Goal: Transaction & Acquisition: Subscribe to service/newsletter

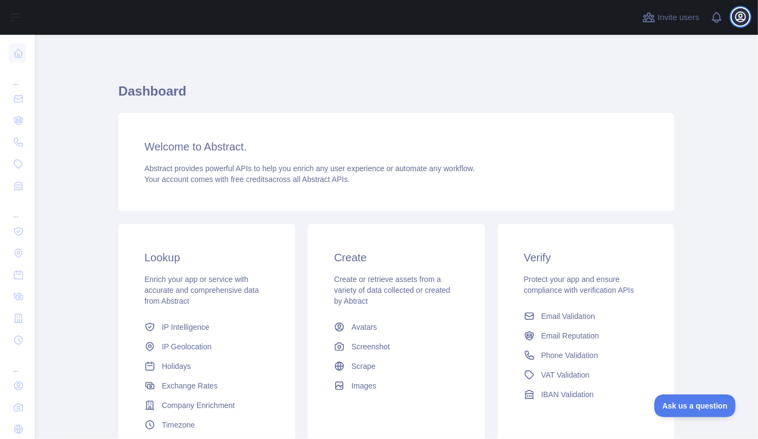
click at [738, 18] on icon "button" at bounding box center [741, 17] width 10 height 10
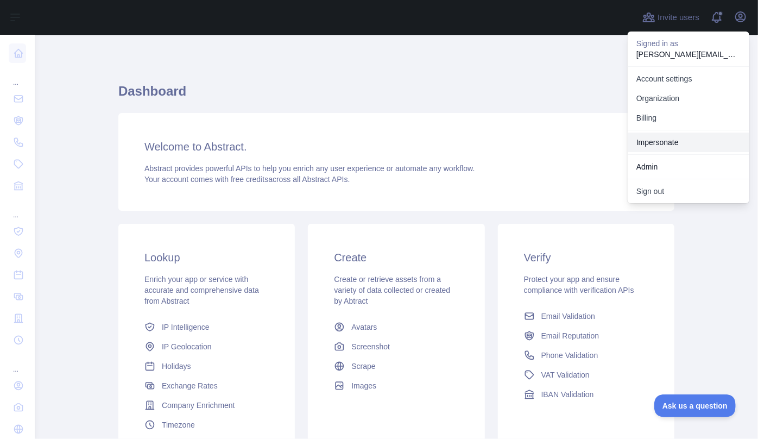
click at [656, 141] on link "Impersonate" at bounding box center [689, 142] width 122 height 20
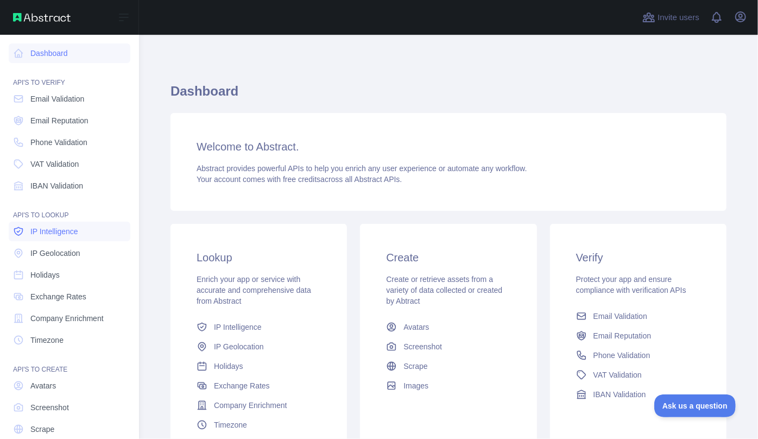
click at [60, 235] on span "IP Intelligence" at bounding box center [54, 231] width 48 height 11
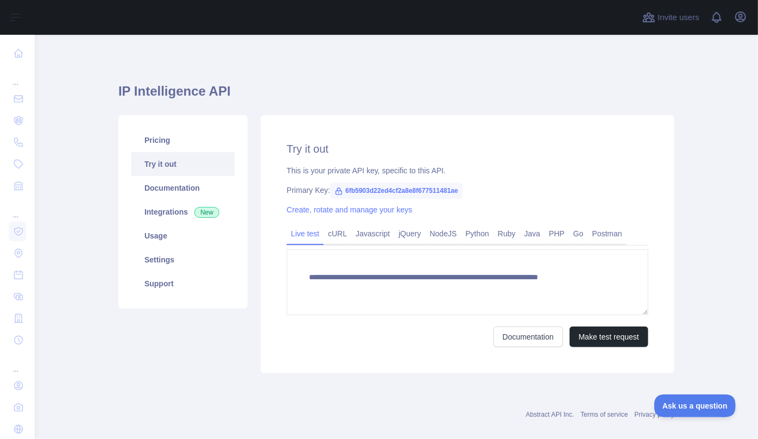
type textarea "**********"
click at [741, 19] on icon "button" at bounding box center [741, 17] width 10 height 10
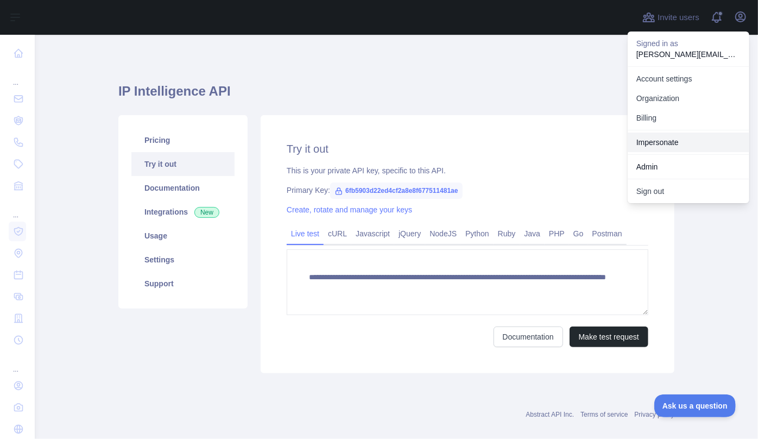
click at [669, 136] on link "Impersonate" at bounding box center [689, 142] width 122 height 20
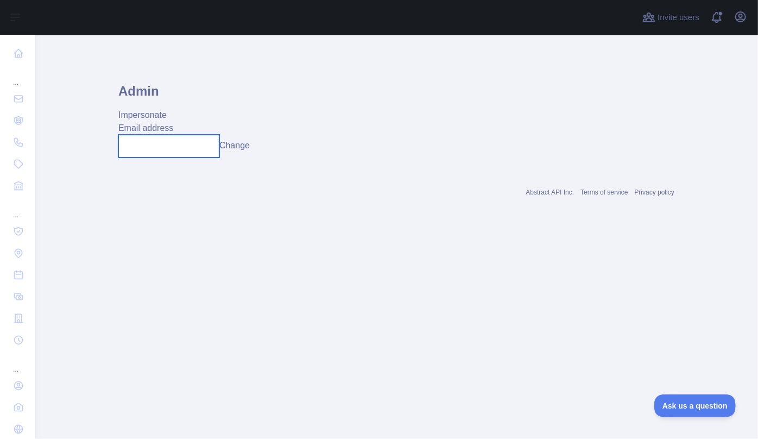
click at [167, 154] on input "text" at bounding box center [168, 146] width 101 height 23
paste input "**********"
type input "**********"
click at [249, 146] on button "Change" at bounding box center [245, 145] width 30 height 13
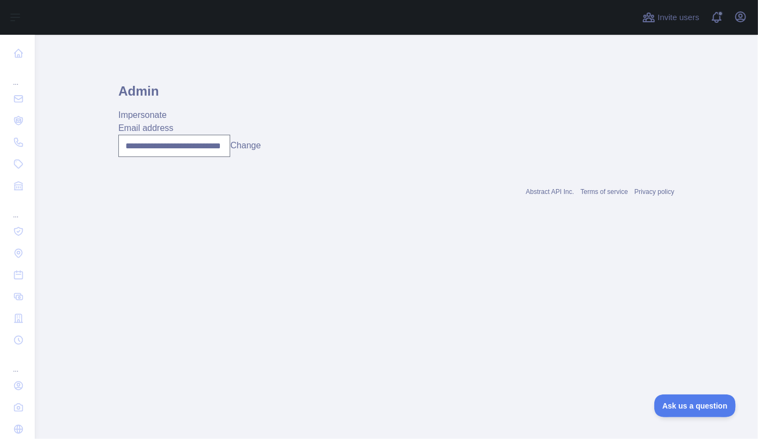
scroll to position [0, 0]
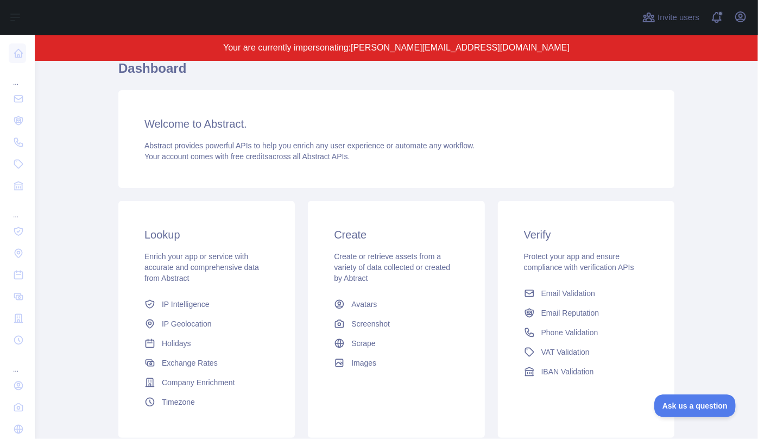
scroll to position [148, 0]
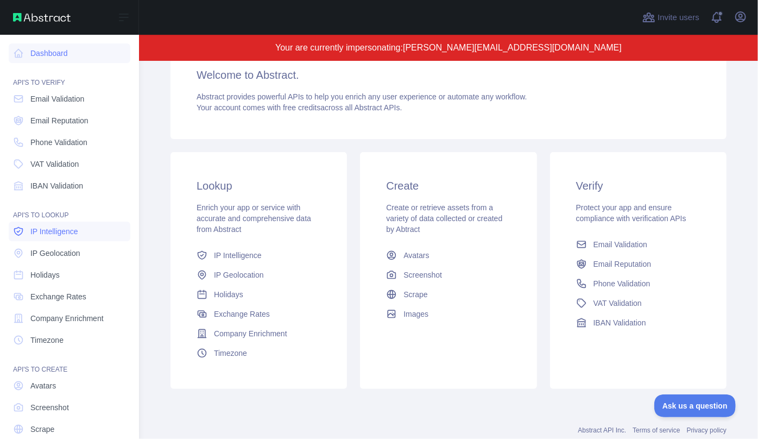
click at [54, 232] on span "IP Intelligence" at bounding box center [54, 231] width 48 height 11
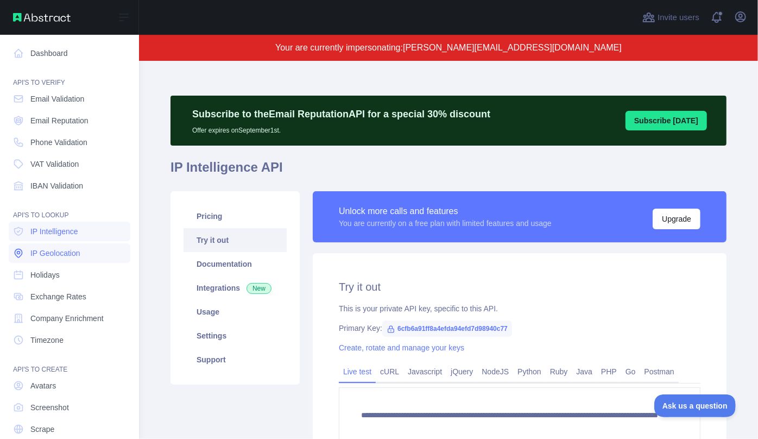
click at [39, 253] on span "IP Geolocation" at bounding box center [55, 253] width 50 height 11
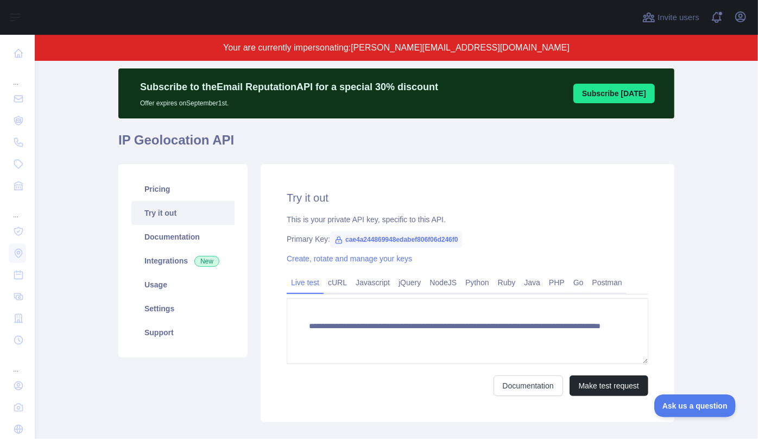
scroll to position [49, 0]
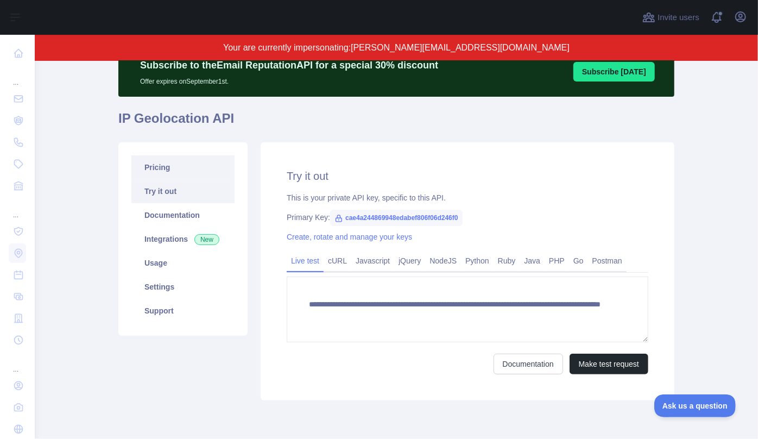
click at [157, 169] on link "Pricing" at bounding box center [182, 167] width 103 height 24
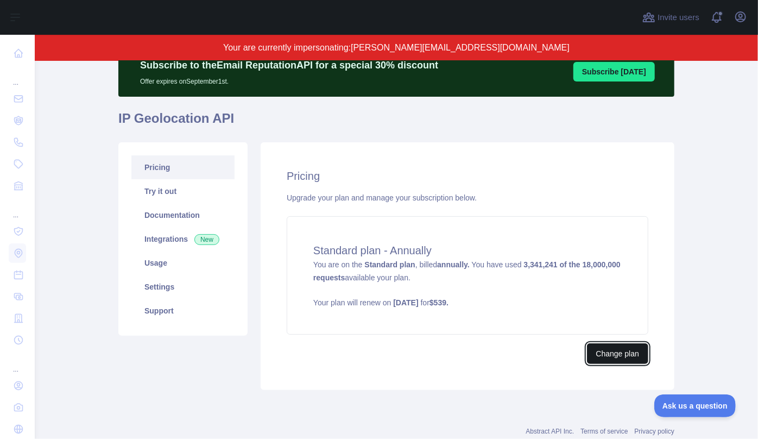
click at [615, 352] on button "Change plan" at bounding box center [617, 353] width 61 height 21
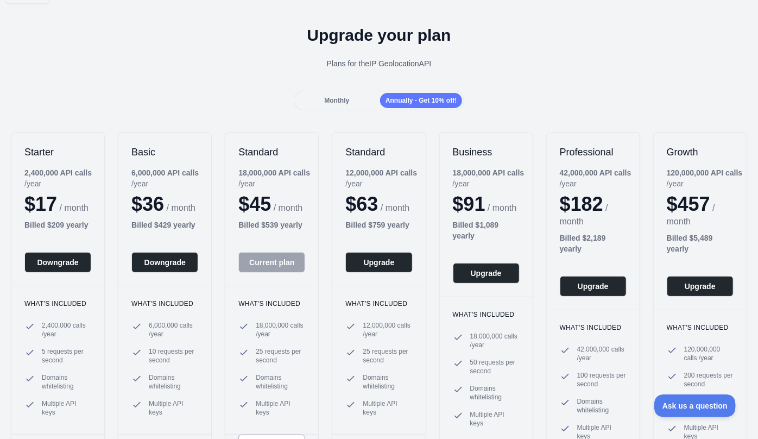
scroll to position [49, 0]
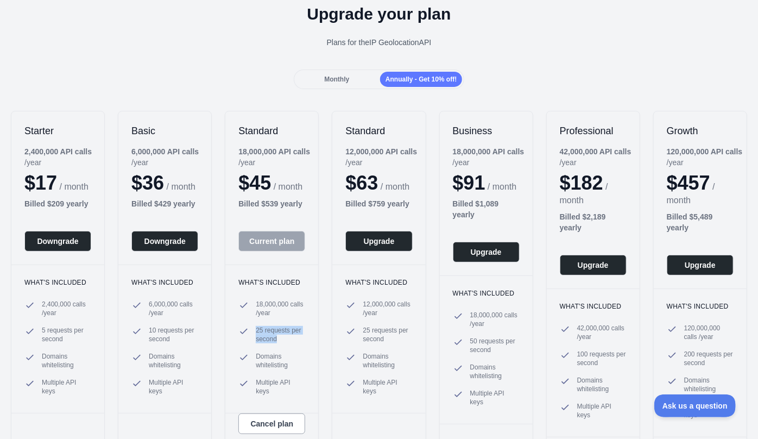
drag, startPoint x: 278, startPoint y: 350, endPoint x: 249, endPoint y: 344, distance: 29.4
click at [249, 343] on li "25 requests per second" at bounding box center [271, 334] width 67 height 17
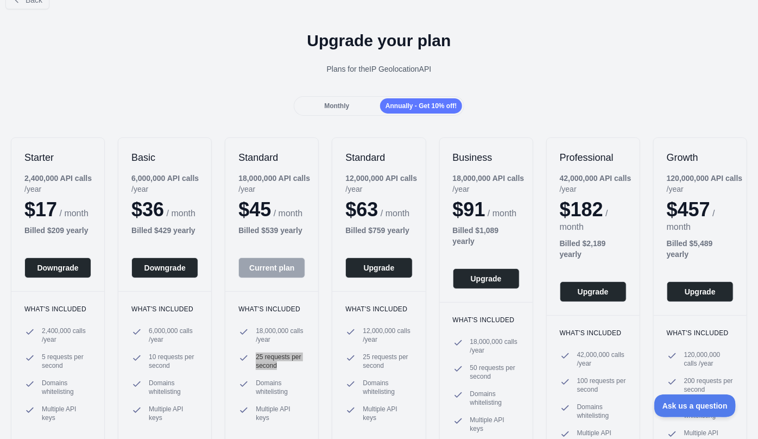
scroll to position [0, 0]
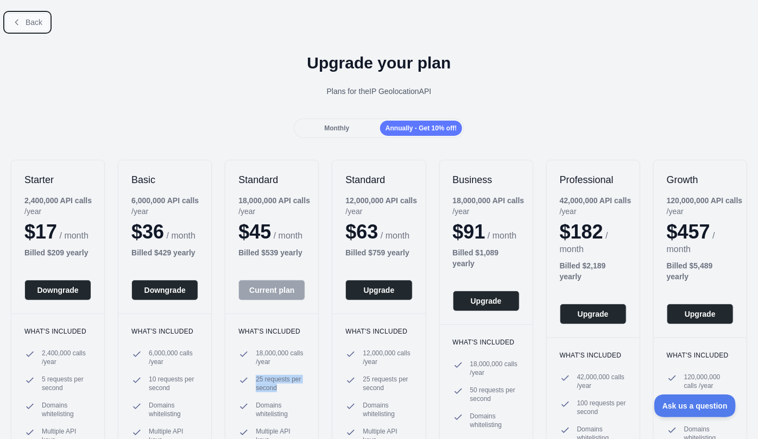
click at [30, 21] on span "Back" at bounding box center [34, 22] width 17 height 9
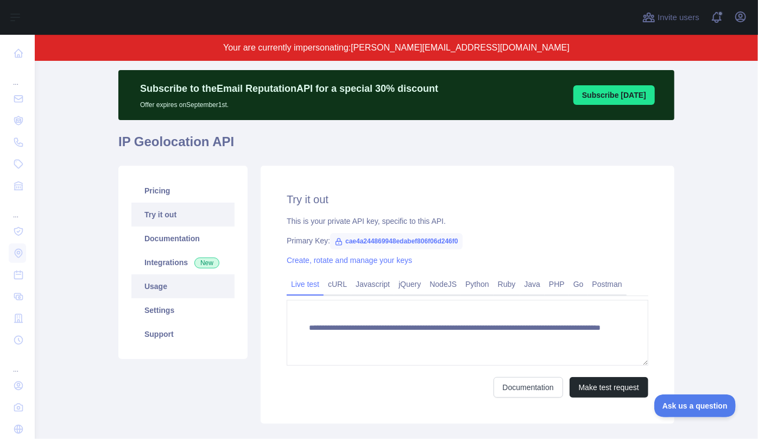
click at [179, 289] on link "Usage" at bounding box center [182, 286] width 103 height 24
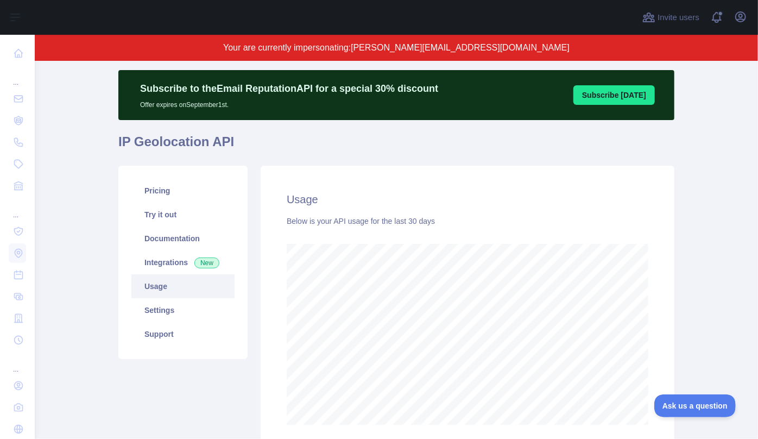
scroll to position [378, 716]
click at [167, 287] on link "Usage" at bounding box center [182, 286] width 103 height 24
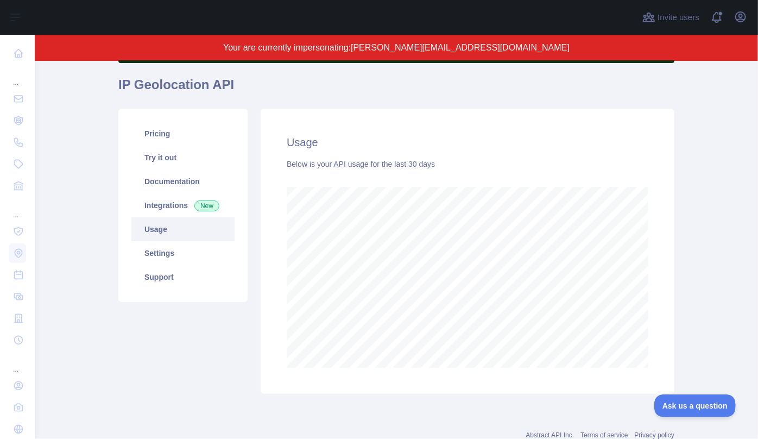
scroll to position [68, 0]
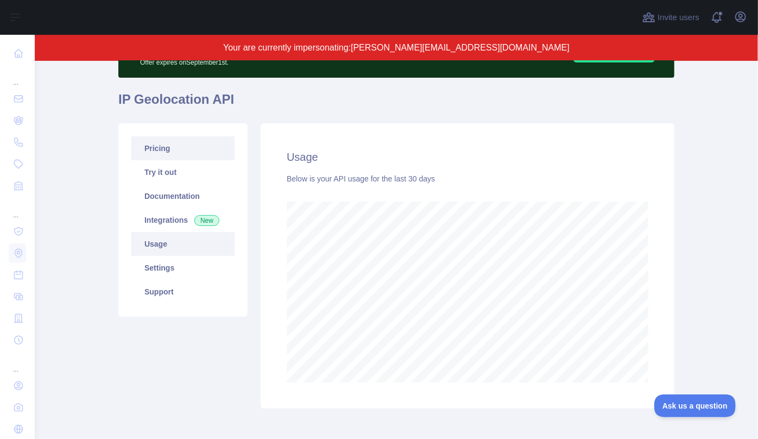
click at [176, 143] on link "Pricing" at bounding box center [182, 148] width 103 height 24
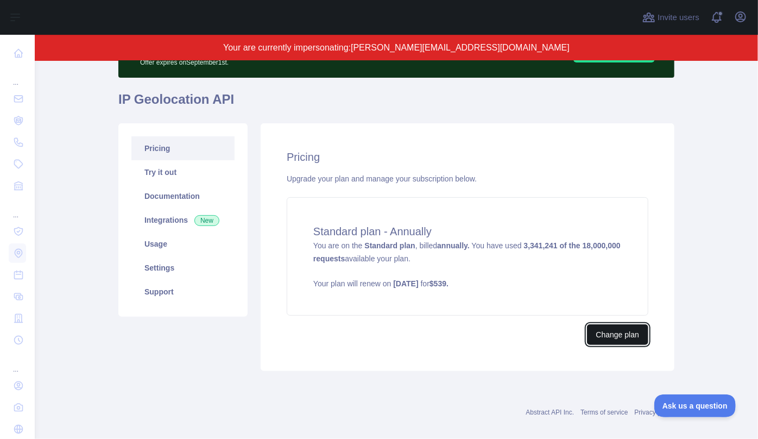
click at [629, 333] on button "Change plan" at bounding box center [617, 334] width 61 height 21
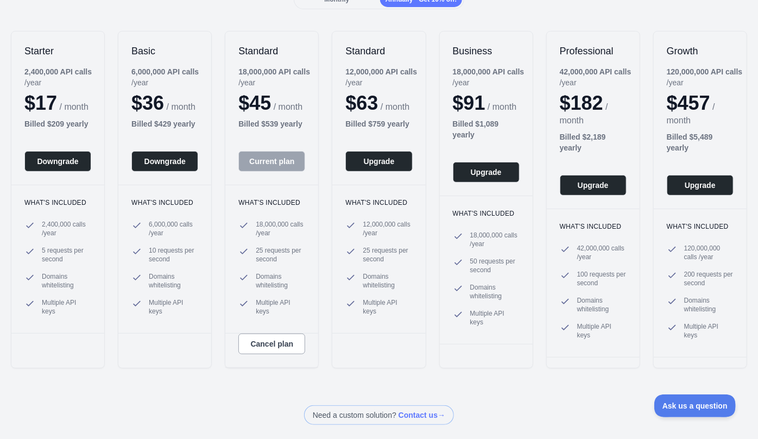
scroll to position [148, 0]
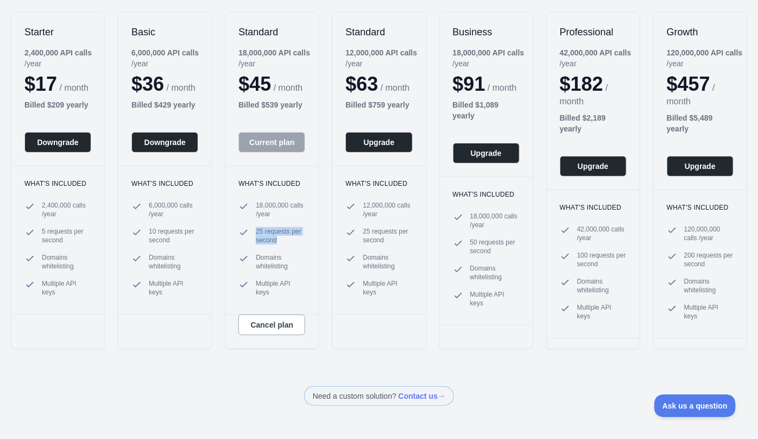
drag, startPoint x: 279, startPoint y: 251, endPoint x: 254, endPoint y: 205, distance: 52.7
click at [244, 244] on li "25 requests per second" at bounding box center [271, 235] width 67 height 17
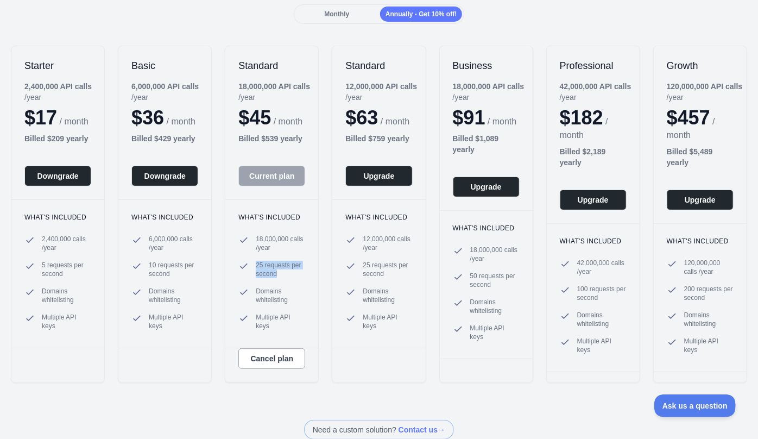
scroll to position [98, 0]
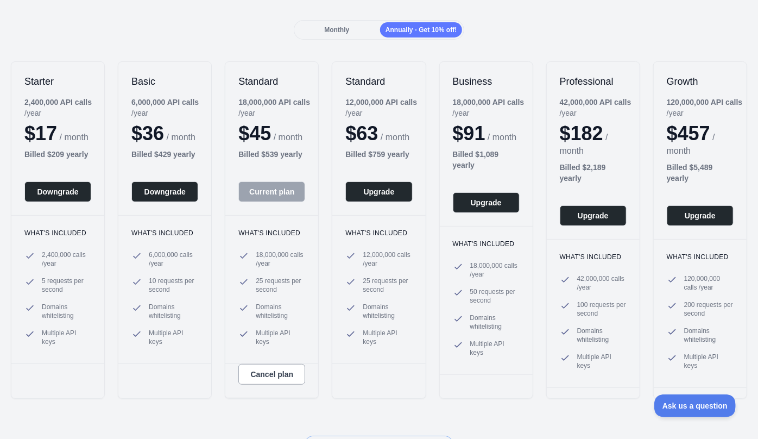
click at [340, 28] on span "Monthly" at bounding box center [336, 30] width 25 height 8
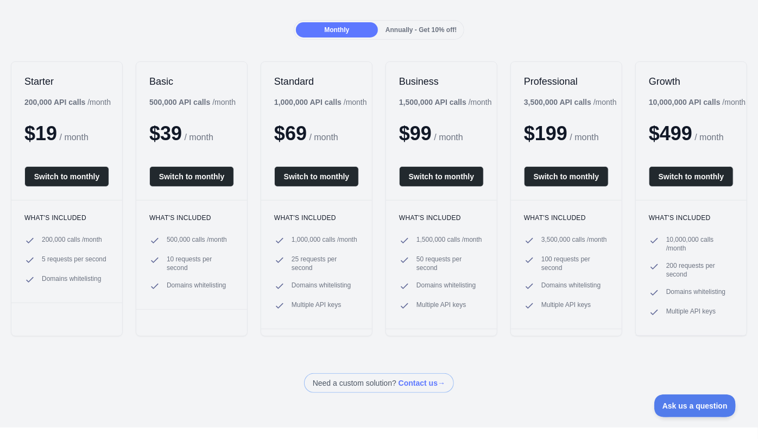
click at [410, 27] on span "Annually - Get 10% off!" at bounding box center [420, 30] width 71 height 8
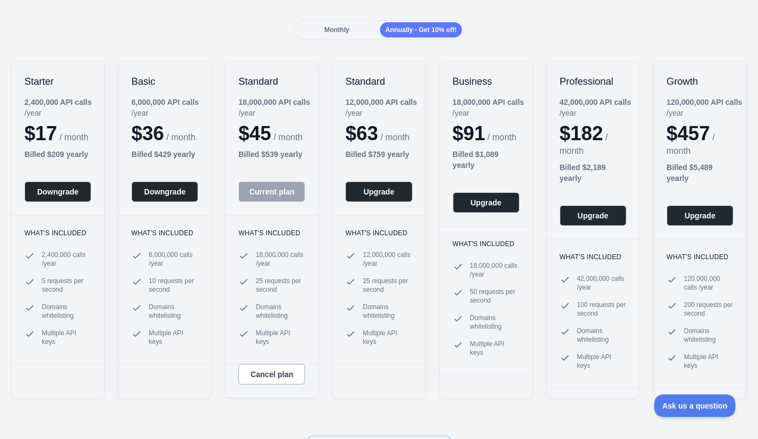
click at [338, 26] on span "Monthly" at bounding box center [336, 30] width 25 height 8
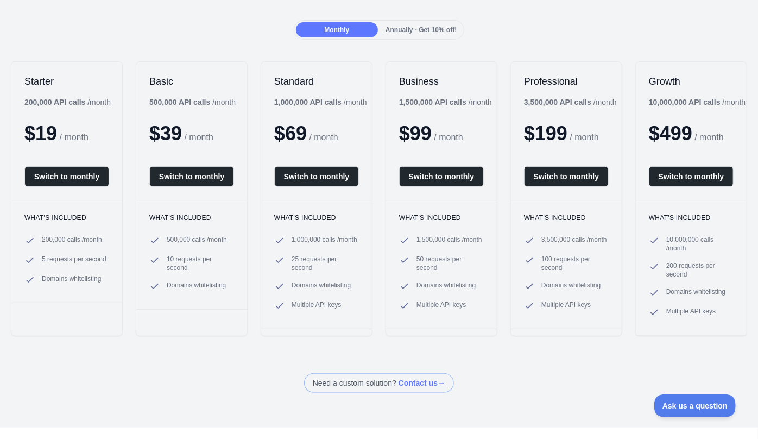
click at [416, 26] on span "Annually - Get 10% off!" at bounding box center [420, 30] width 71 height 8
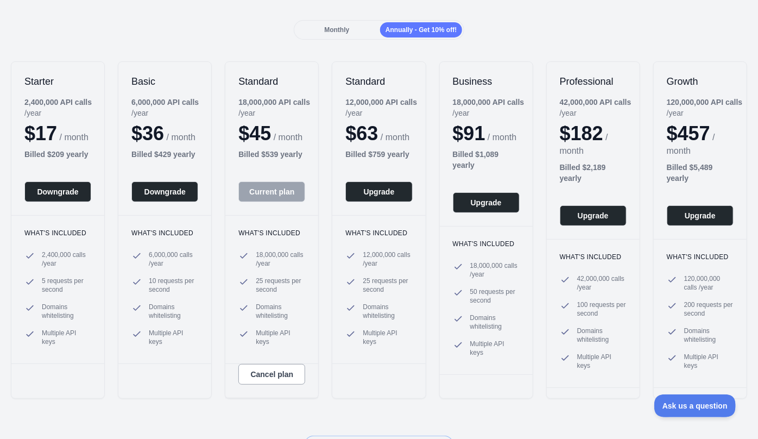
click at [346, 27] on span "Monthly" at bounding box center [336, 30] width 25 height 8
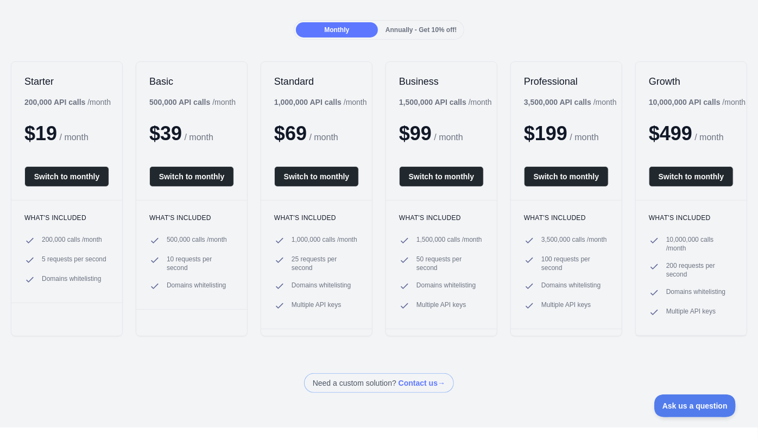
click at [410, 27] on span "Annually - Get 10% off!" at bounding box center [420, 30] width 71 height 8
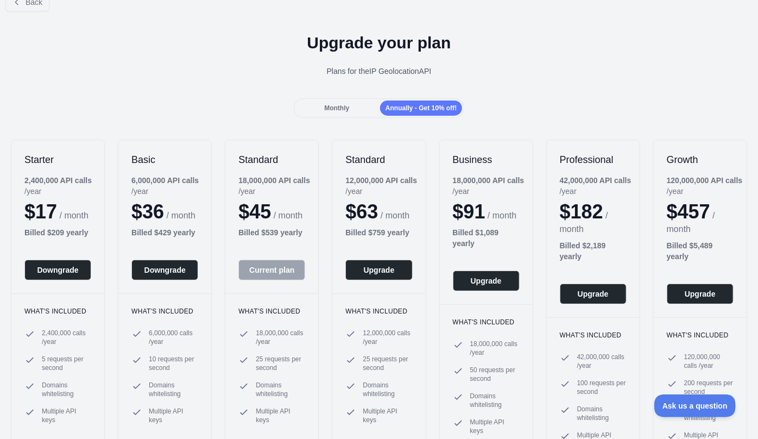
scroll to position [0, 0]
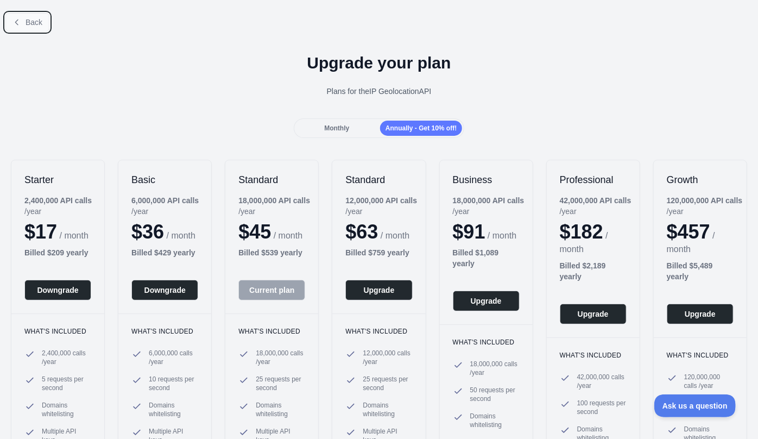
click at [26, 24] on span "Back" at bounding box center [34, 22] width 17 height 9
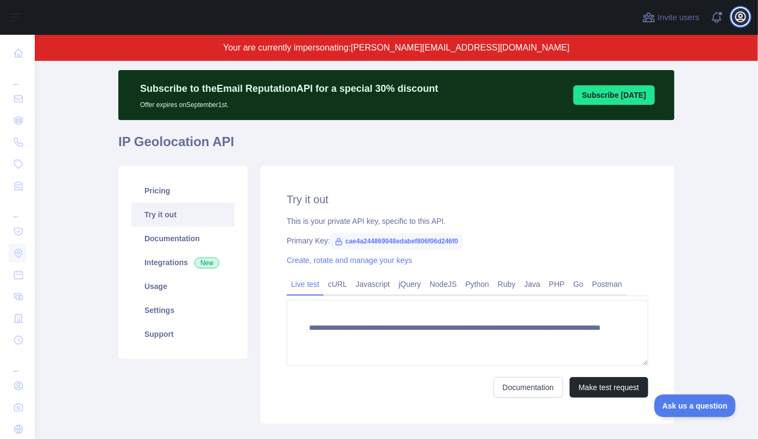
click at [744, 14] on icon "button" at bounding box center [741, 17] width 10 height 10
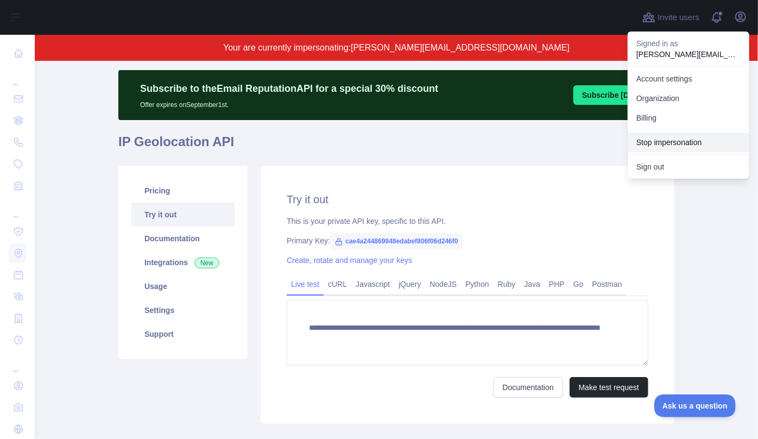
click at [673, 141] on button "Stop impersonation" at bounding box center [689, 142] width 122 height 20
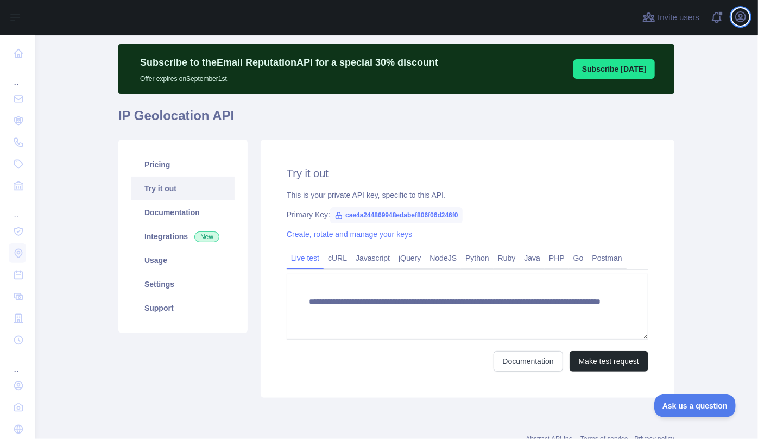
type textarea "**********"
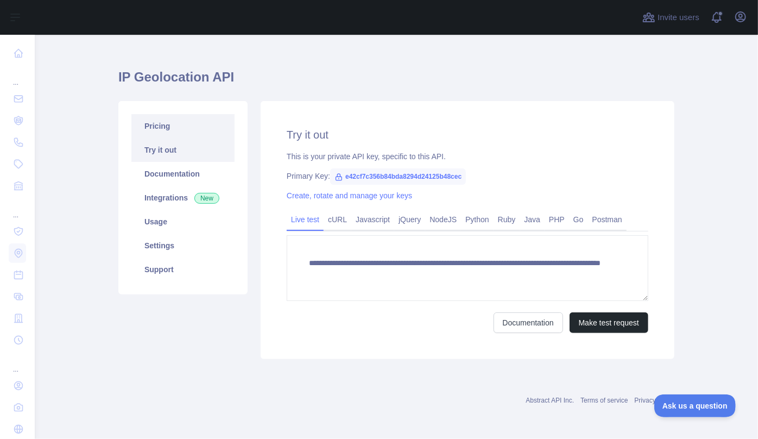
click at [159, 127] on link "Pricing" at bounding box center [182, 126] width 103 height 24
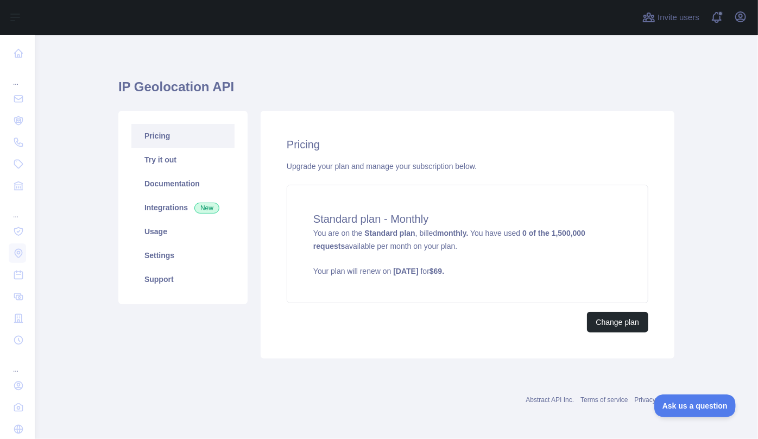
scroll to position [3, 0]
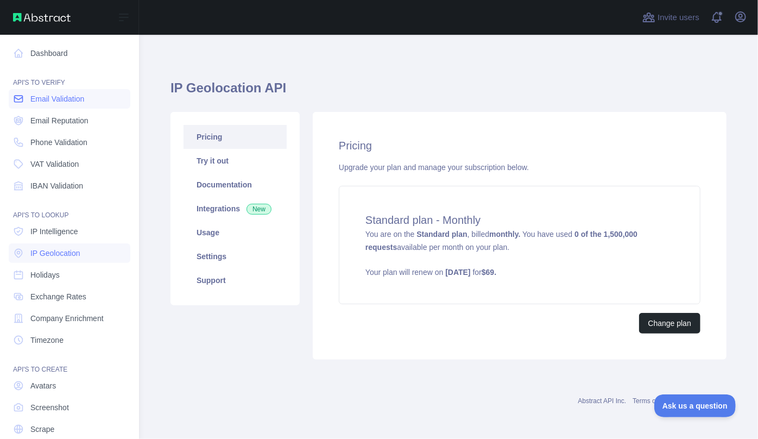
click at [59, 101] on span "Email Validation" at bounding box center [57, 98] width 54 height 11
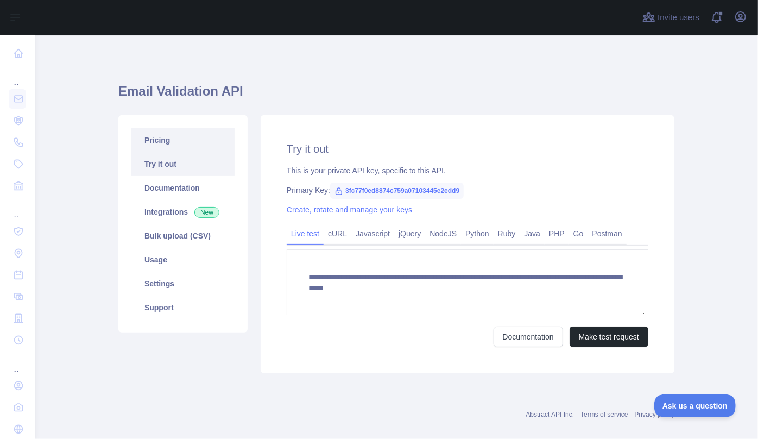
click at [170, 135] on link "Pricing" at bounding box center [182, 140] width 103 height 24
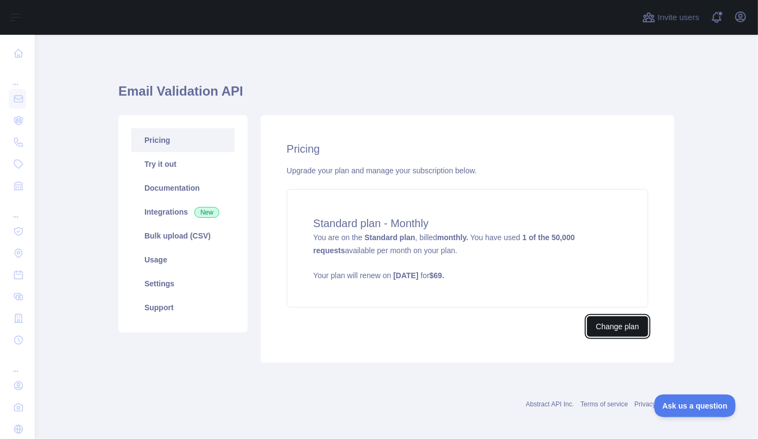
click at [614, 327] on button "Change plan" at bounding box center [617, 326] width 61 height 21
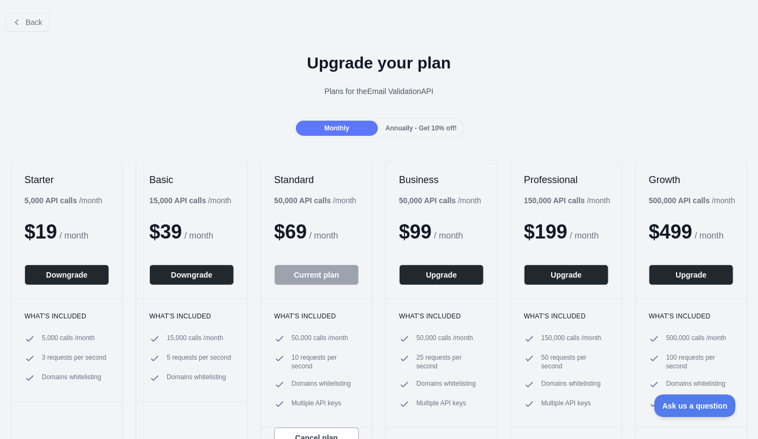
click at [409, 127] on span "Annually - Get 10% off!" at bounding box center [420, 128] width 71 height 8
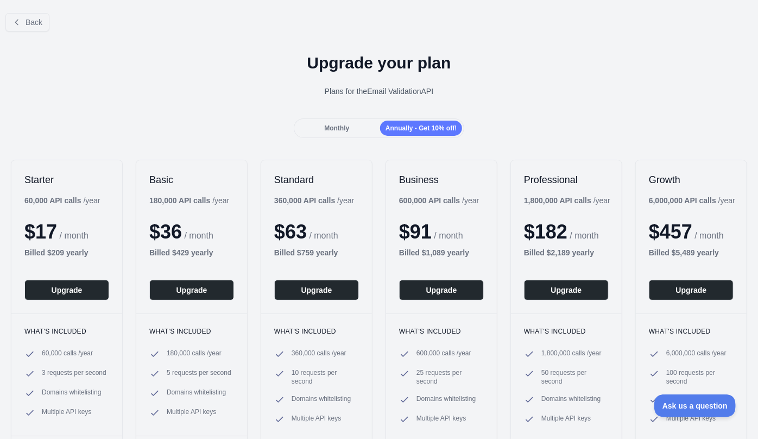
click at [320, 130] on div "Monthly" at bounding box center [337, 128] width 82 height 15
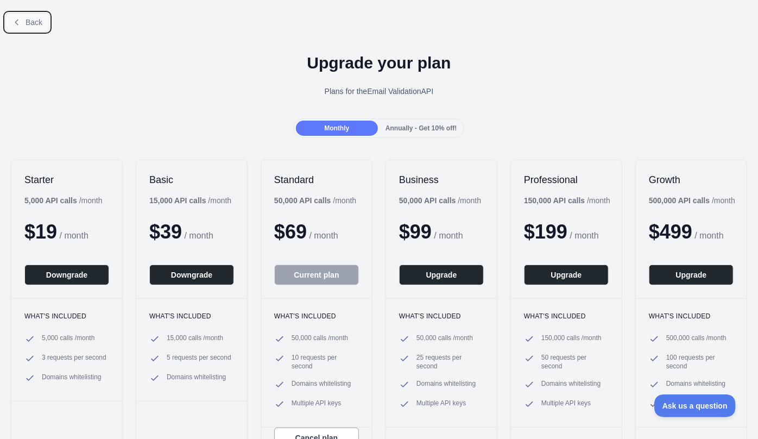
click at [8, 28] on button "Back" at bounding box center [27, 22] width 44 height 18
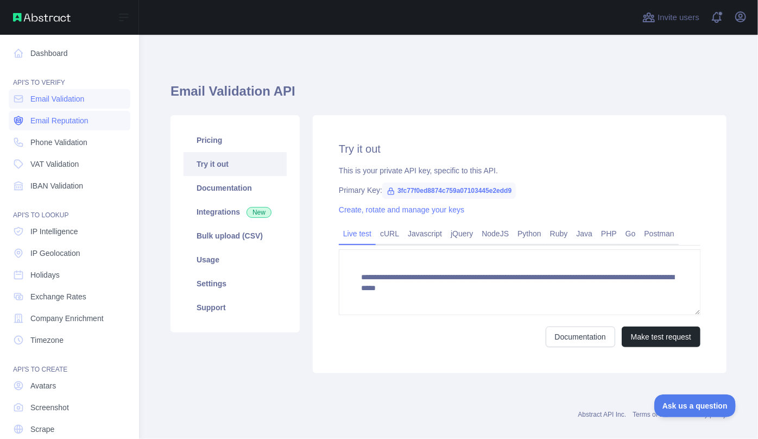
click at [72, 121] on span "Email Reputation" at bounding box center [59, 120] width 58 height 11
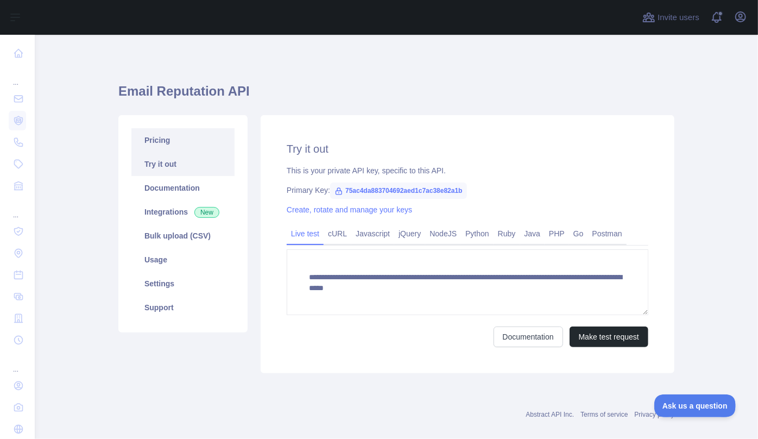
click at [176, 137] on link "Pricing" at bounding box center [182, 140] width 103 height 24
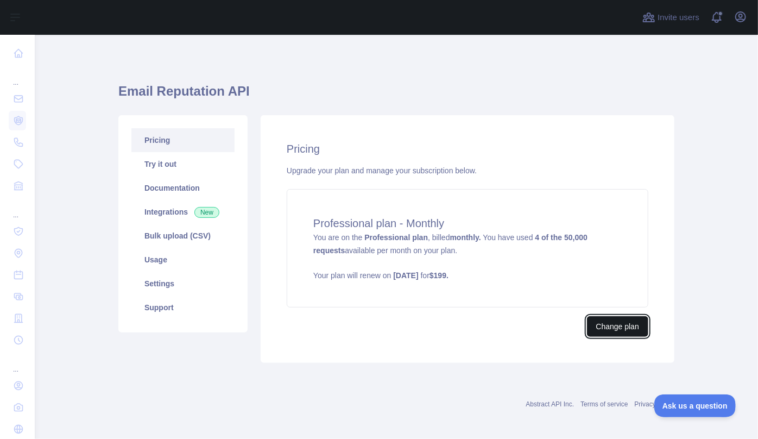
click at [625, 331] on button "Change plan" at bounding box center [617, 326] width 61 height 21
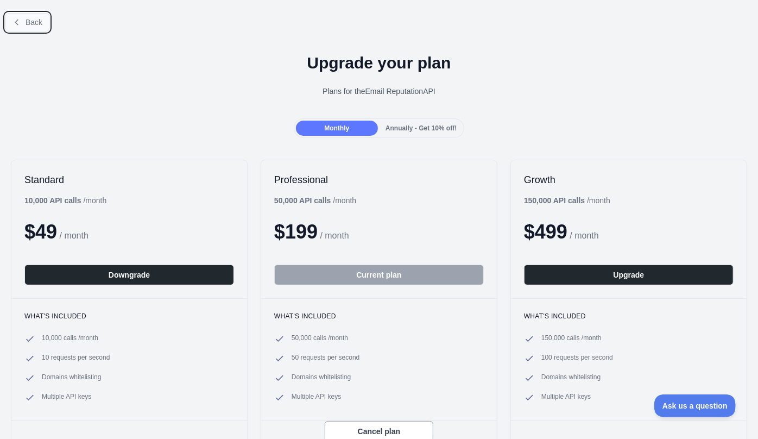
click at [28, 18] on span "Back" at bounding box center [34, 22] width 17 height 9
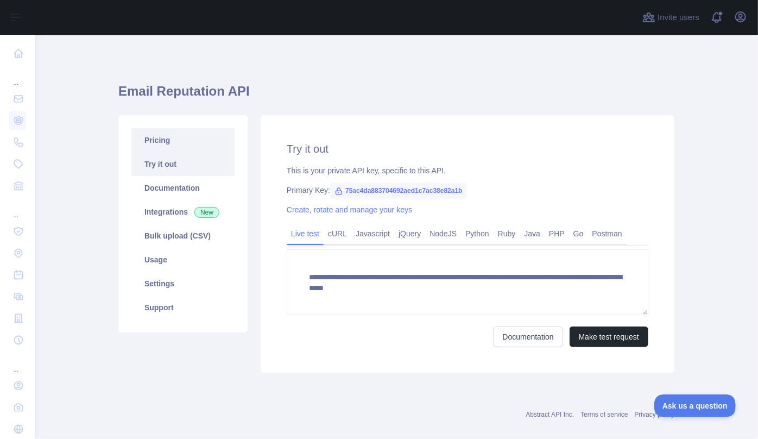
click at [155, 140] on link "Pricing" at bounding box center [182, 140] width 103 height 24
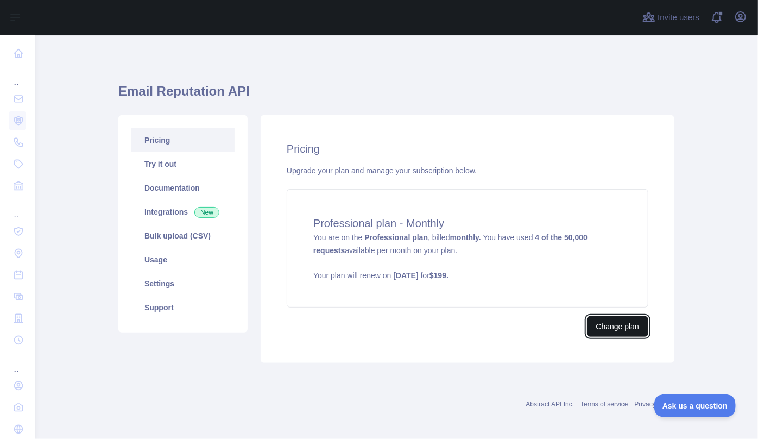
click at [626, 323] on button "Change plan" at bounding box center [617, 326] width 61 height 21
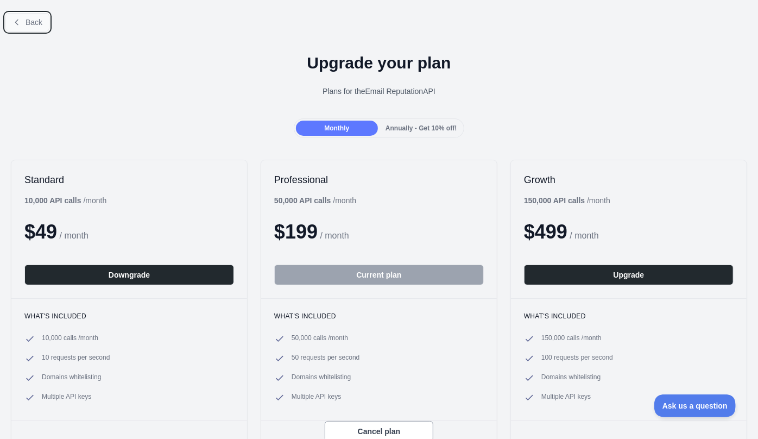
click at [35, 26] on span "Back" at bounding box center [34, 22] width 17 height 9
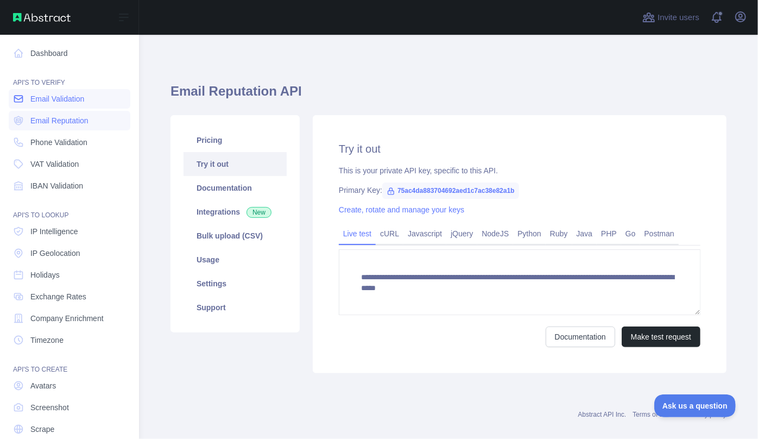
click at [44, 99] on span "Email Validation" at bounding box center [57, 98] width 54 height 11
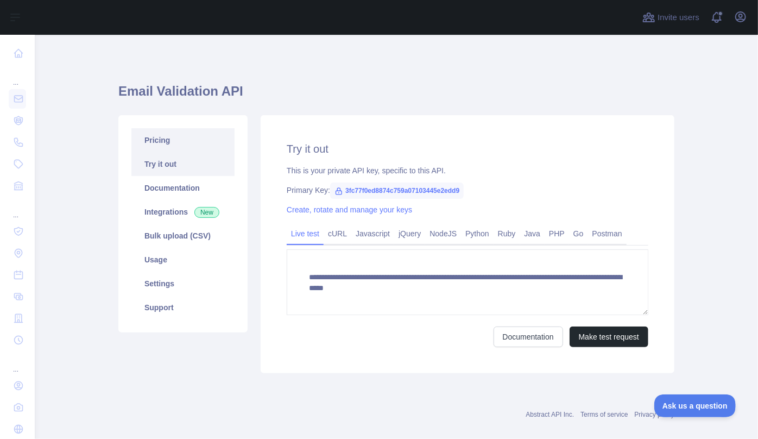
click at [163, 142] on link "Pricing" at bounding box center [182, 140] width 103 height 24
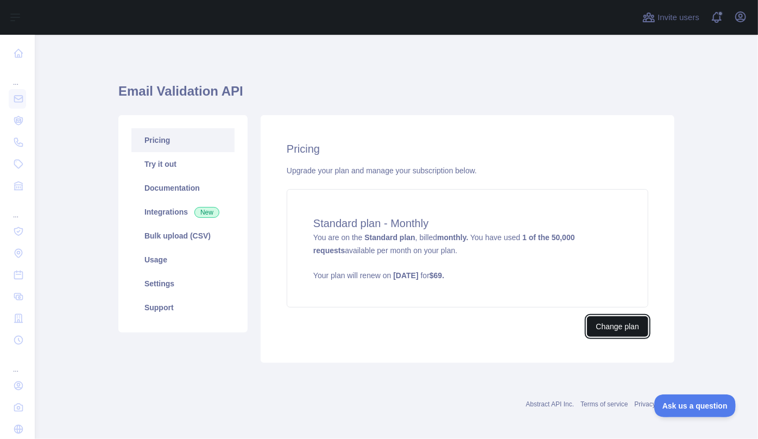
click at [625, 329] on button "Change plan" at bounding box center [617, 326] width 61 height 21
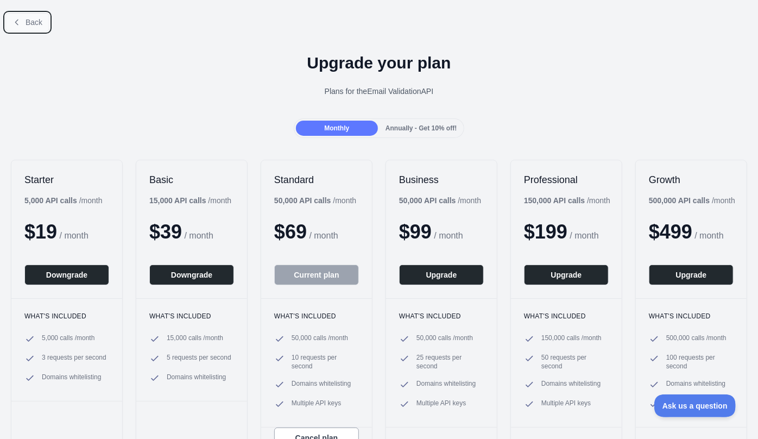
click at [30, 22] on span "Back" at bounding box center [34, 22] width 17 height 9
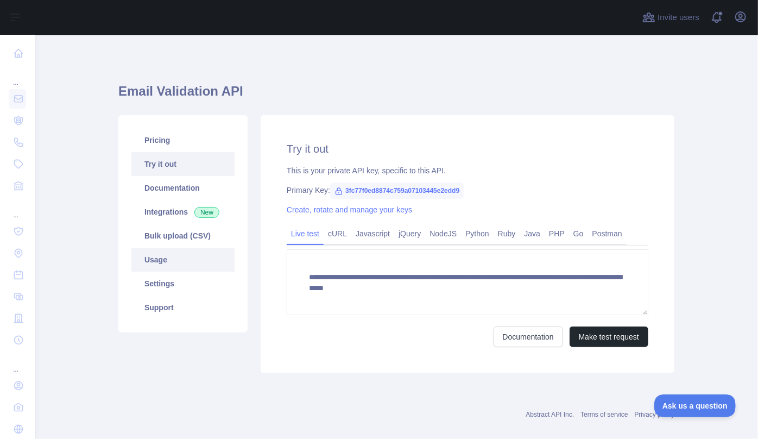
click at [162, 255] on link "Usage" at bounding box center [182, 260] width 103 height 24
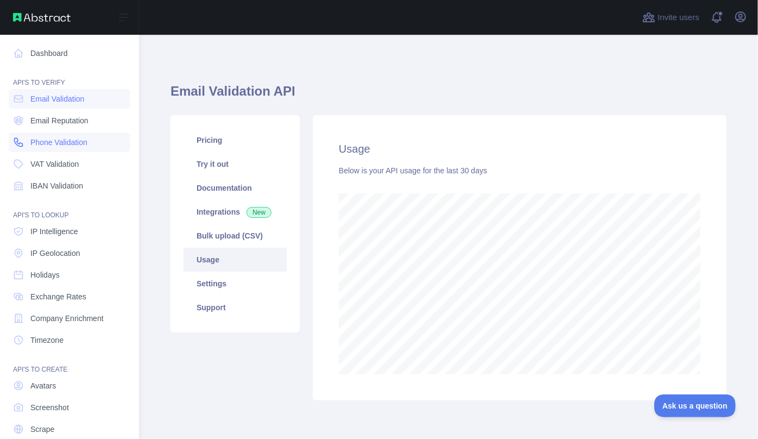
scroll to position [542521, 542313]
click at [73, 235] on span "IP Intelligence" at bounding box center [54, 231] width 48 height 11
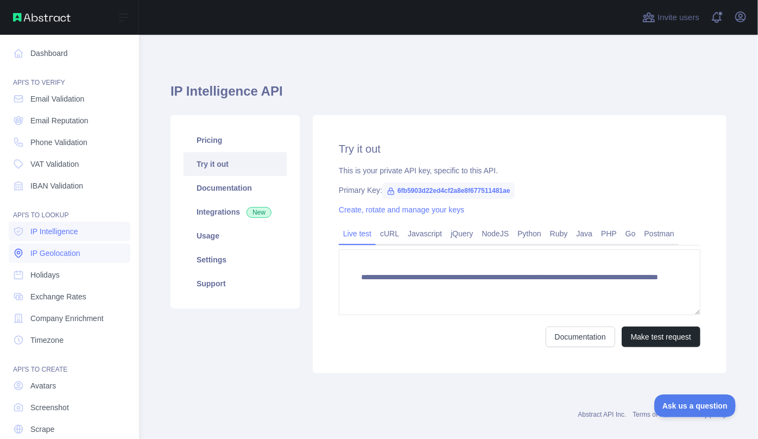
click at [74, 249] on span "IP Geolocation" at bounding box center [55, 253] width 50 height 11
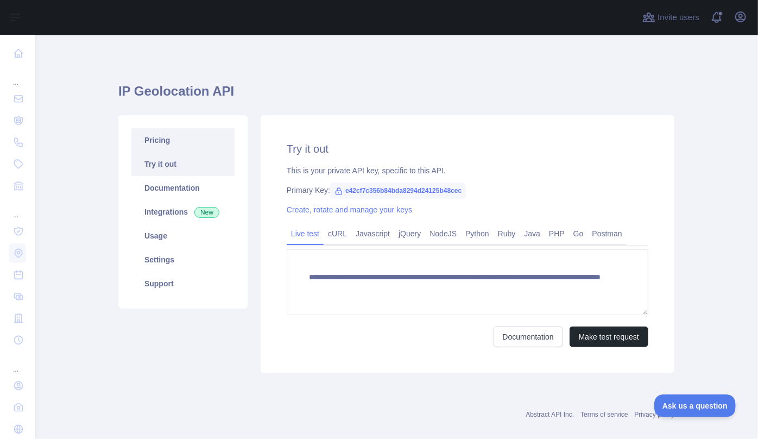
click at [166, 140] on link "Pricing" at bounding box center [182, 140] width 103 height 24
